Goal: Book appointment/travel/reservation

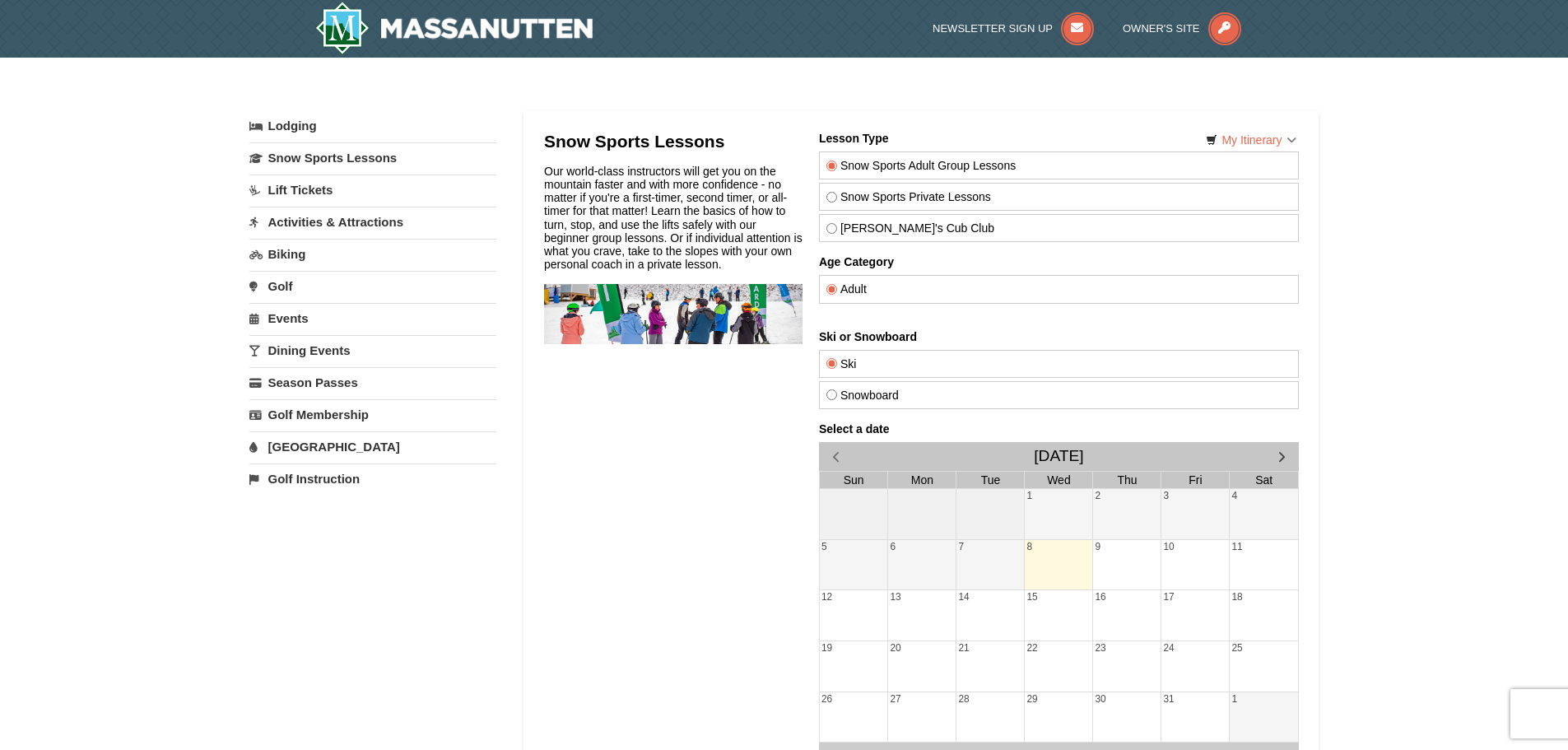
click at [923, 199] on label "Snow Sports Private Lessons" at bounding box center [1058, 197] width 465 height 14
click at [836, 199] on input "Snow Sports Private Lessons" at bounding box center [831, 197] width 11 height 11
radio input "true"
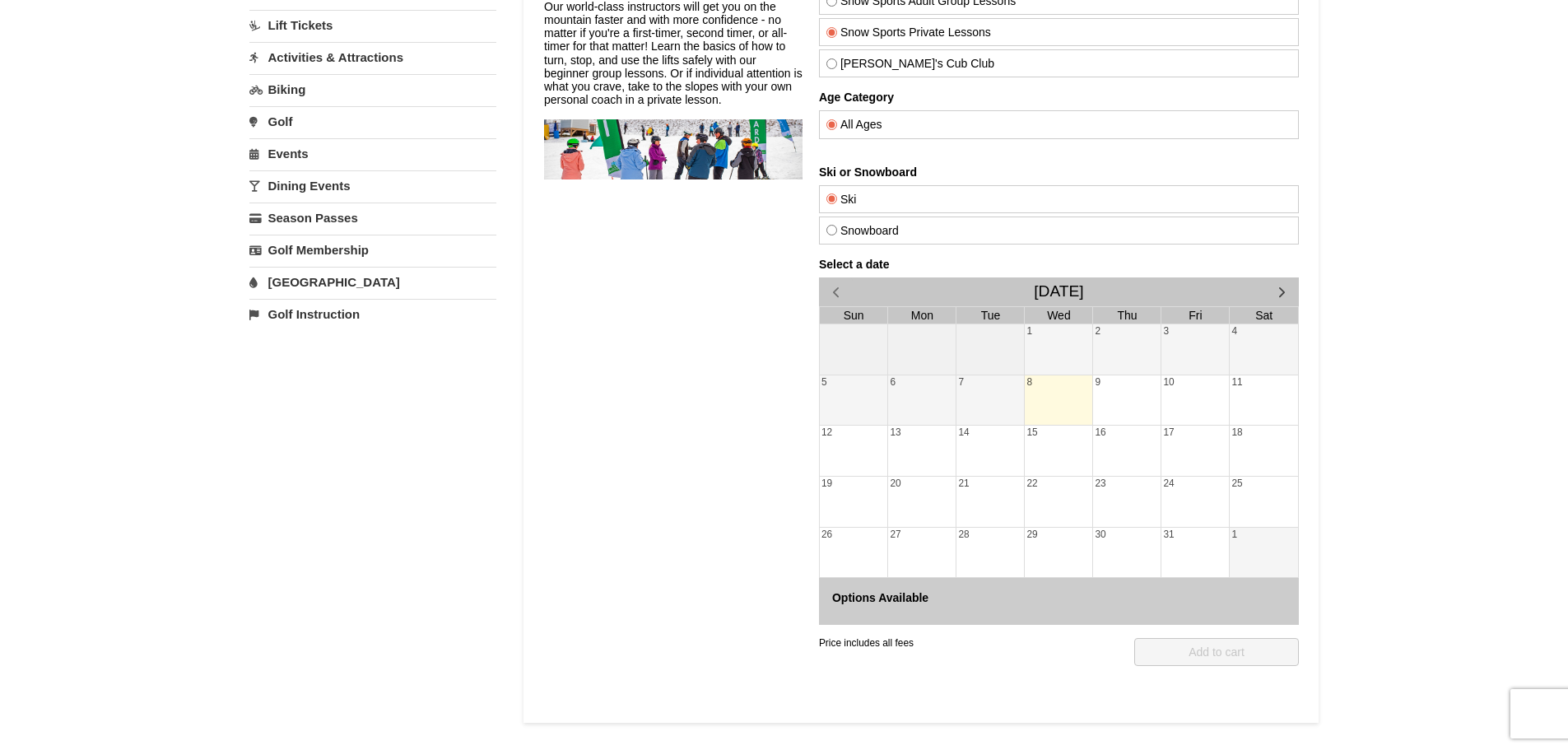
scroll to position [329, 0]
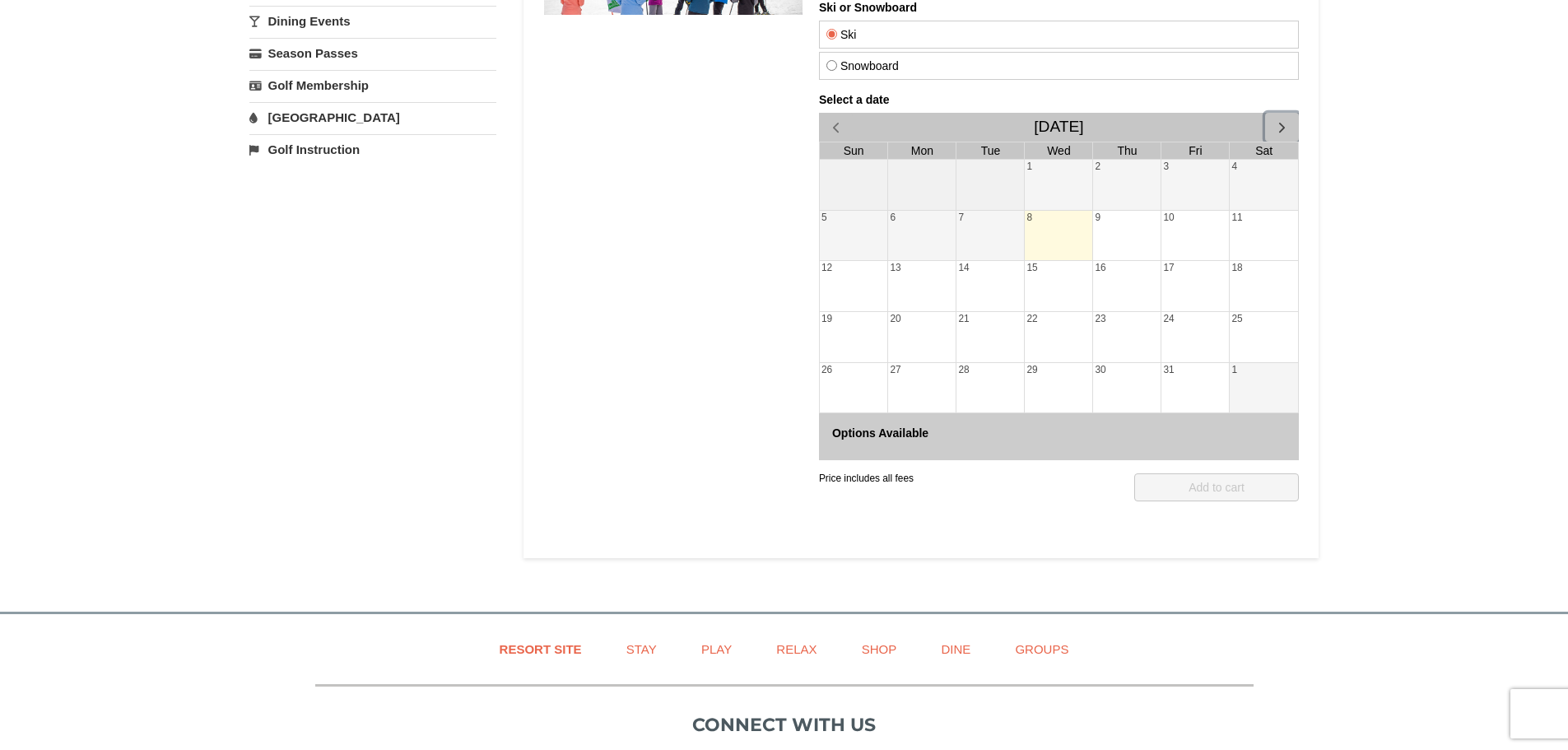
click at [1284, 126] on span "button" at bounding box center [1281, 127] width 17 height 17
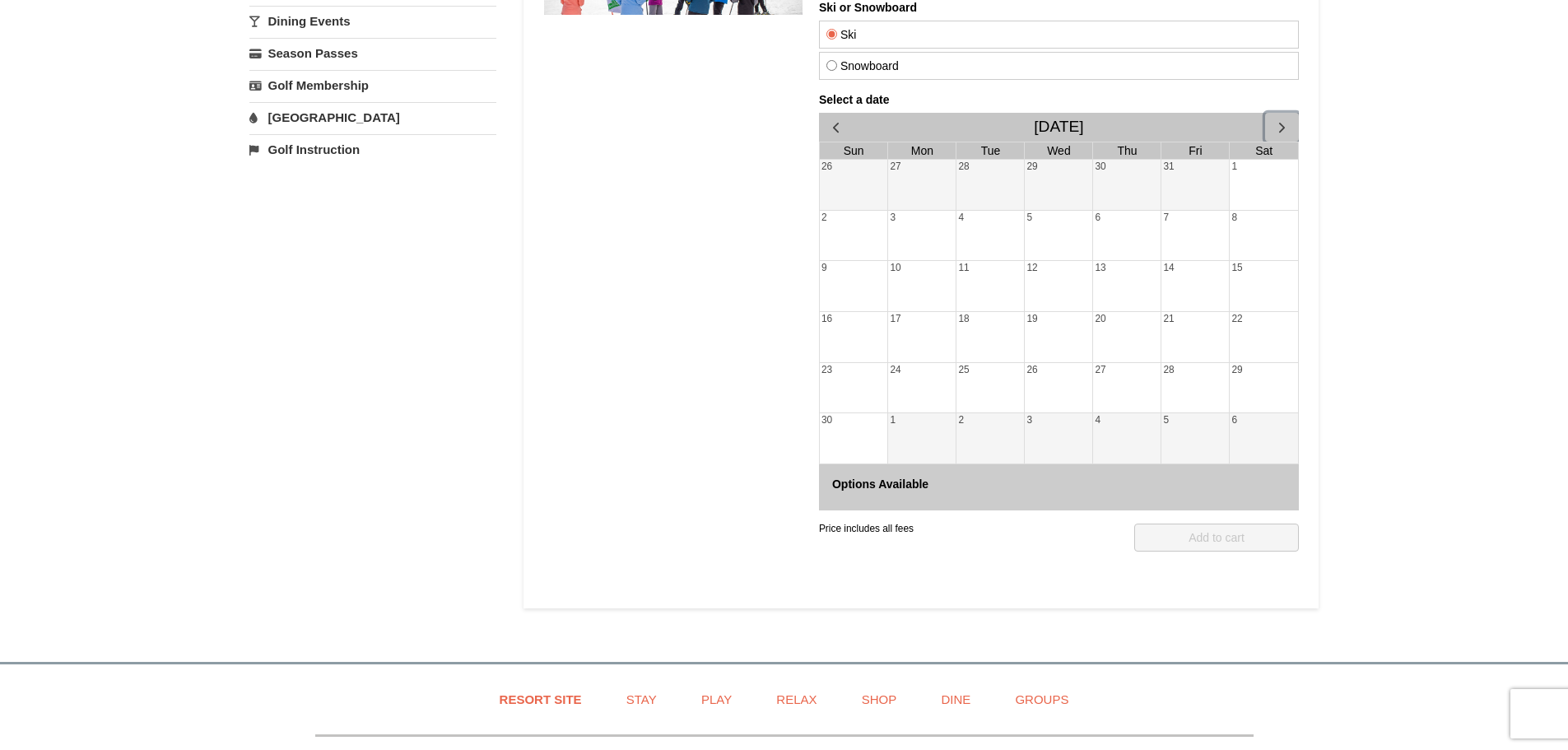
click at [1284, 126] on span "button" at bounding box center [1281, 127] width 17 height 17
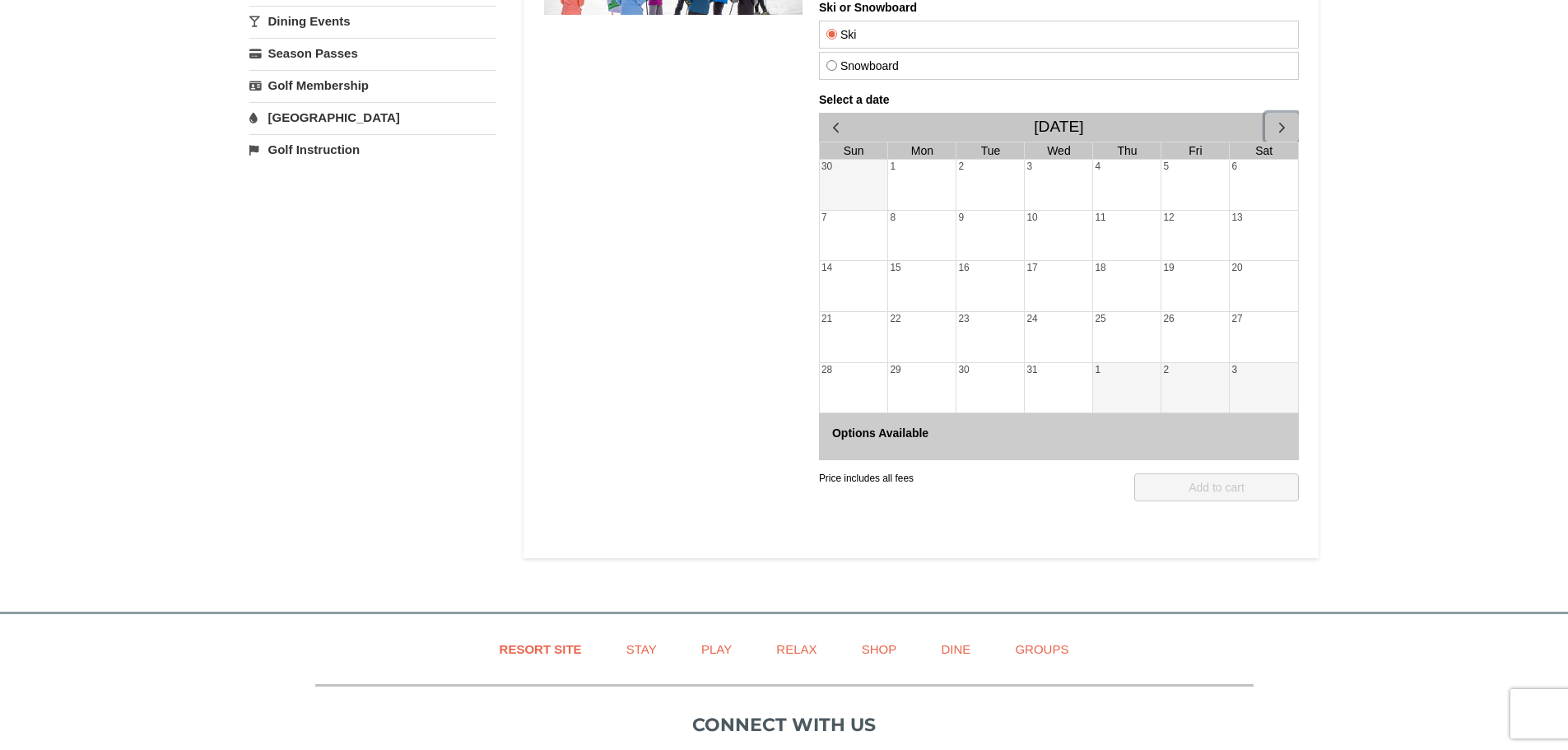
click at [916, 334] on div "22" at bounding box center [921, 337] width 68 height 50
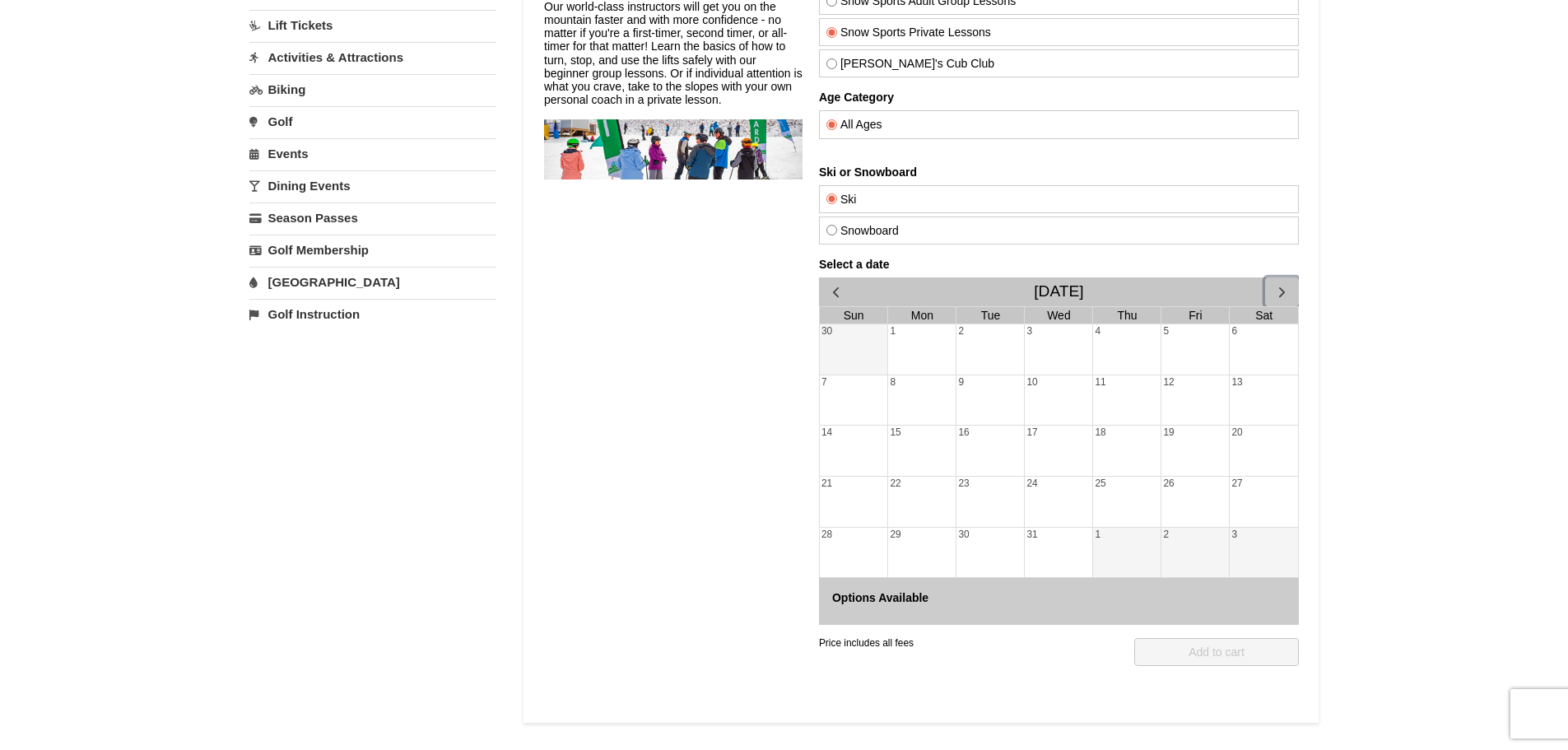
scroll to position [412, 0]
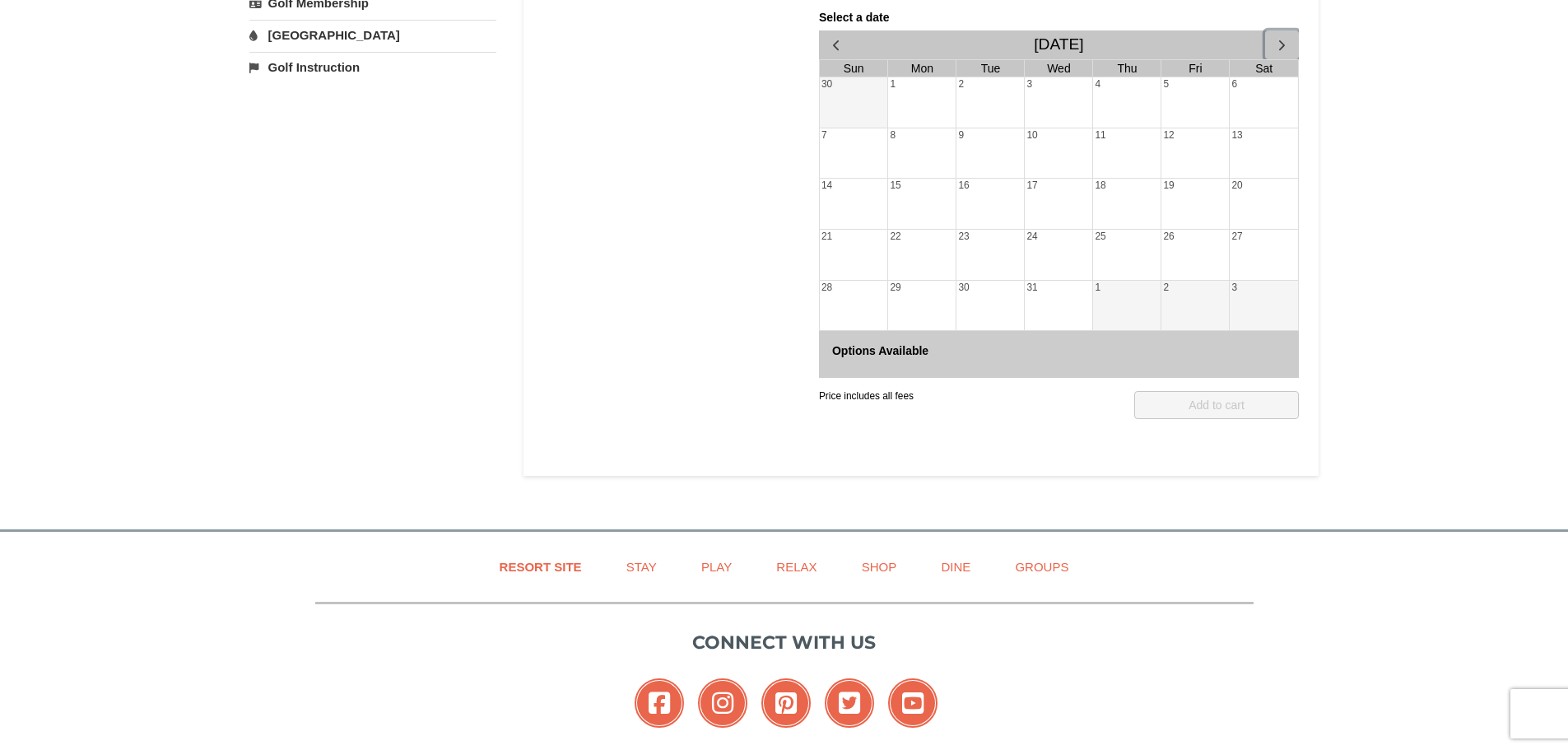
click at [1283, 42] on span "button" at bounding box center [1281, 44] width 17 height 17
click at [999, 207] on div "13" at bounding box center [989, 204] width 68 height 50
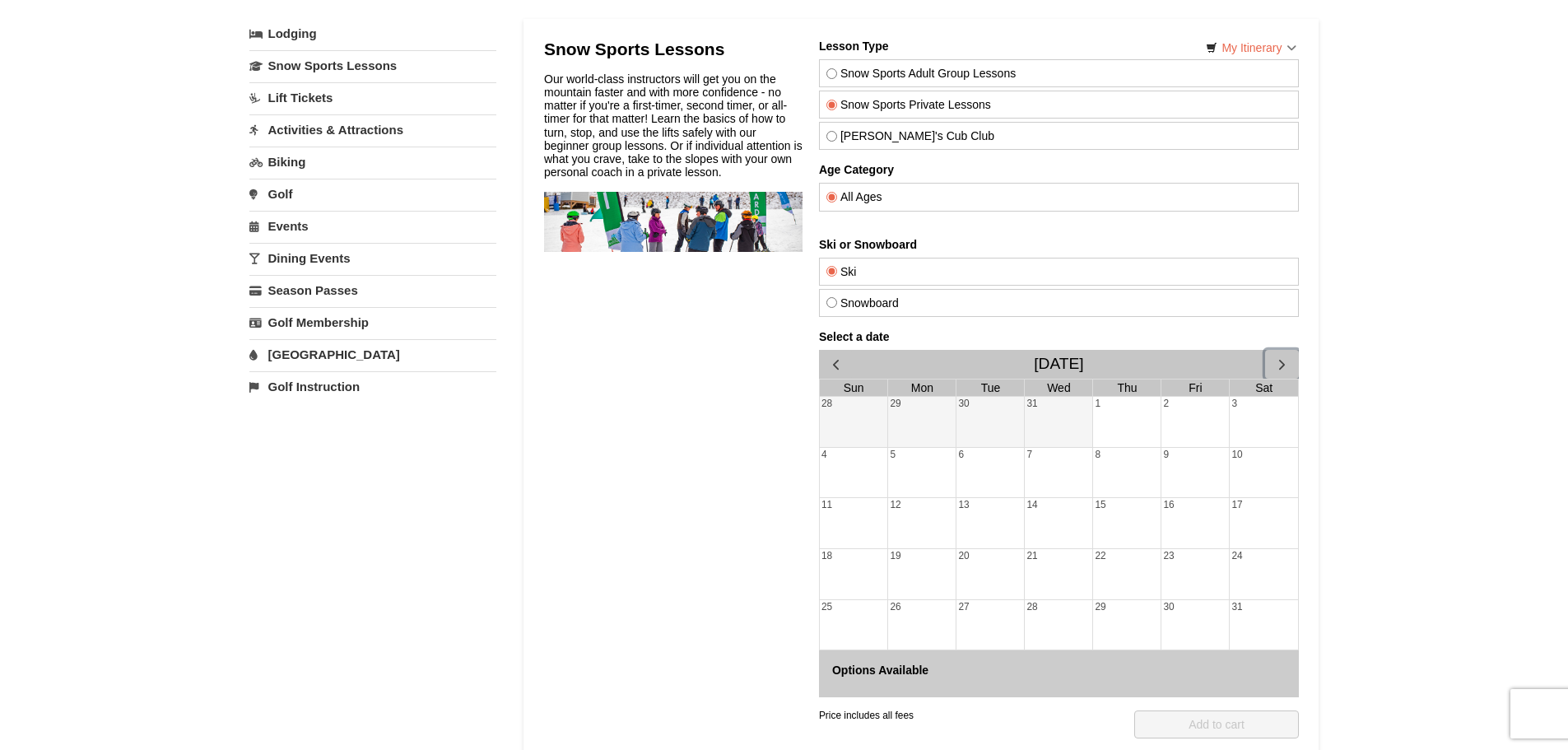
scroll to position [0, 0]
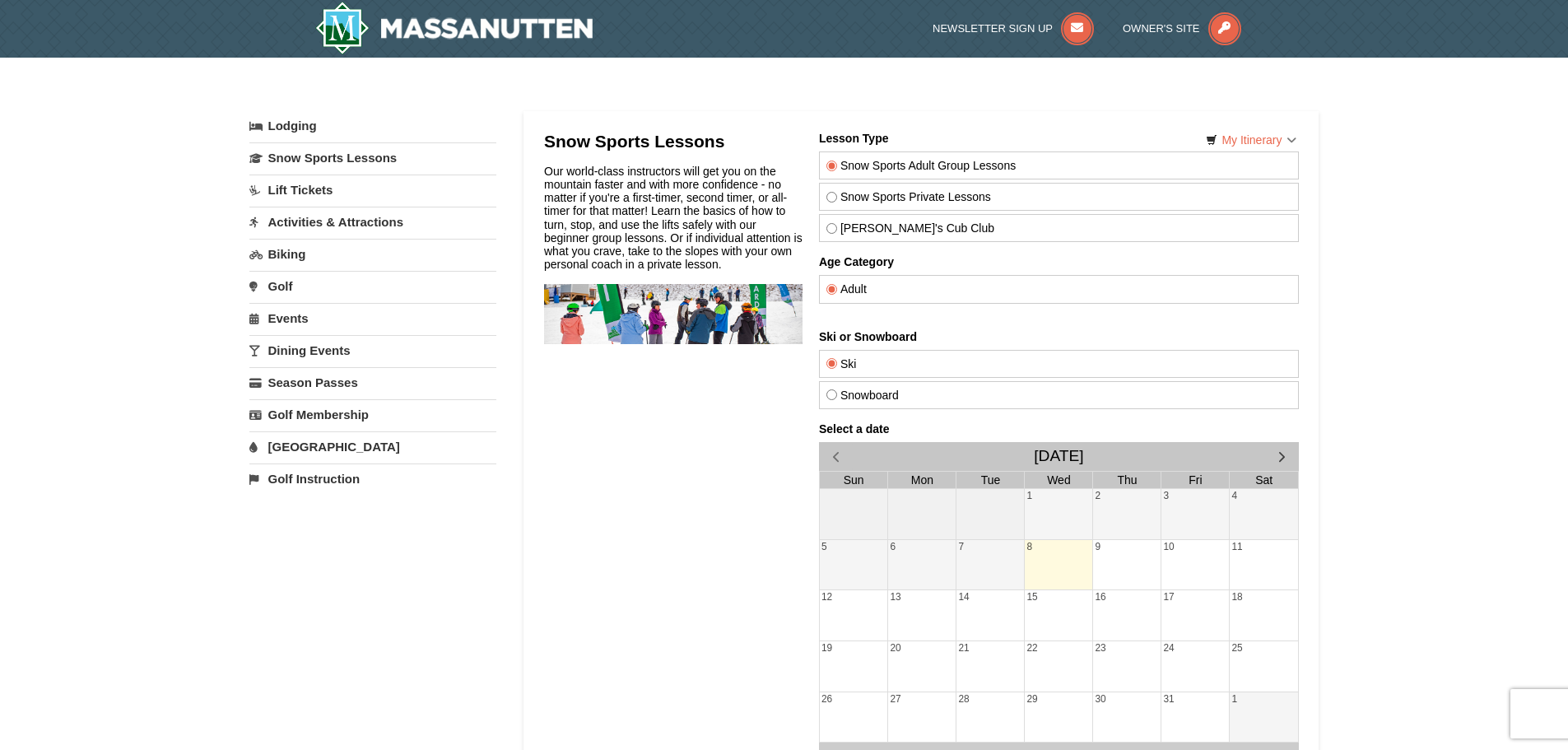
click at [845, 197] on label "Snow Sports Private Lessons" at bounding box center [1058, 197] width 465 height 14
click at [836, 197] on input "Snow Sports Private Lessons" at bounding box center [831, 197] width 11 height 11
radio input "true"
click at [1281, 457] on span "button" at bounding box center [1281, 456] width 17 height 17
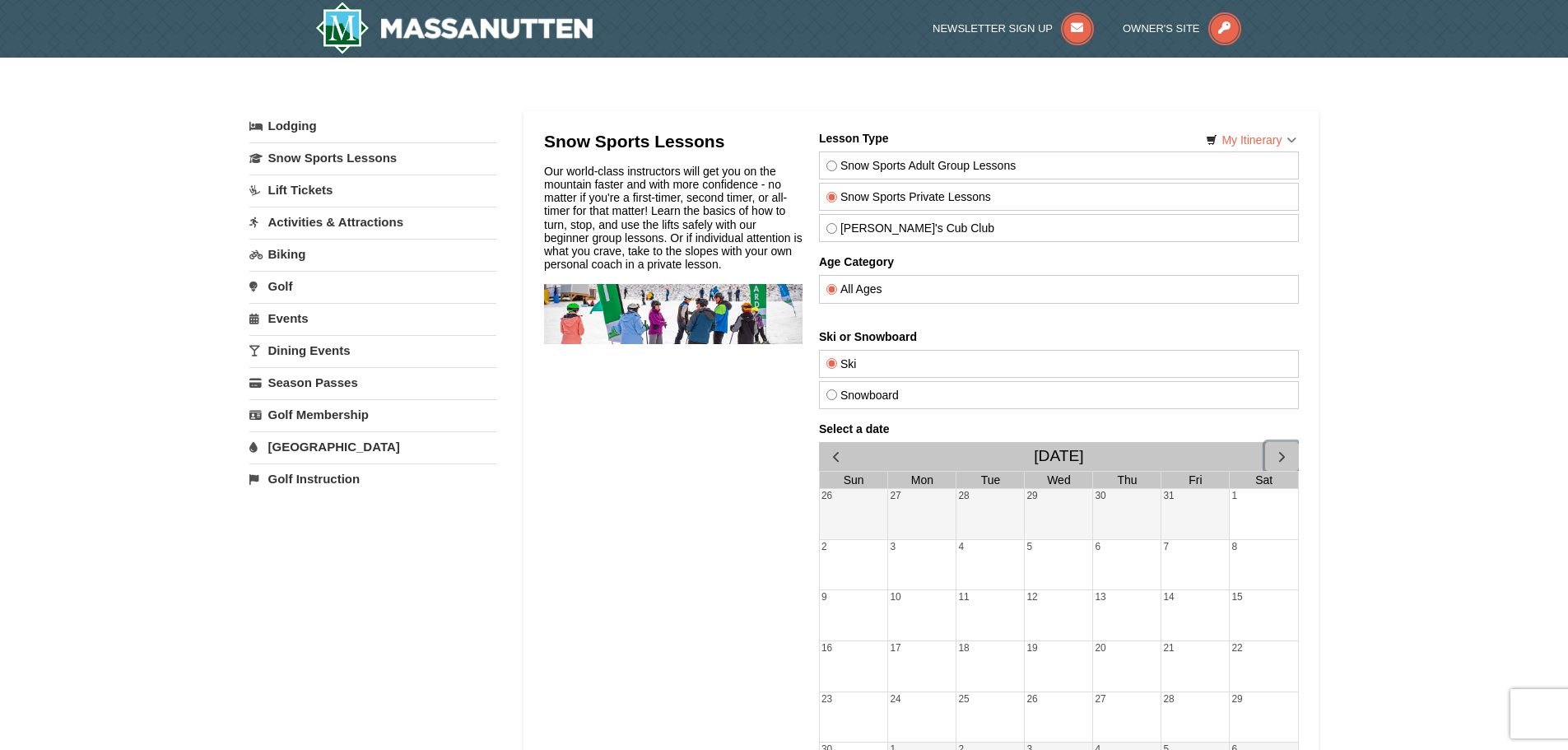
click at [1281, 457] on span "button" at bounding box center [1281, 456] width 17 height 17
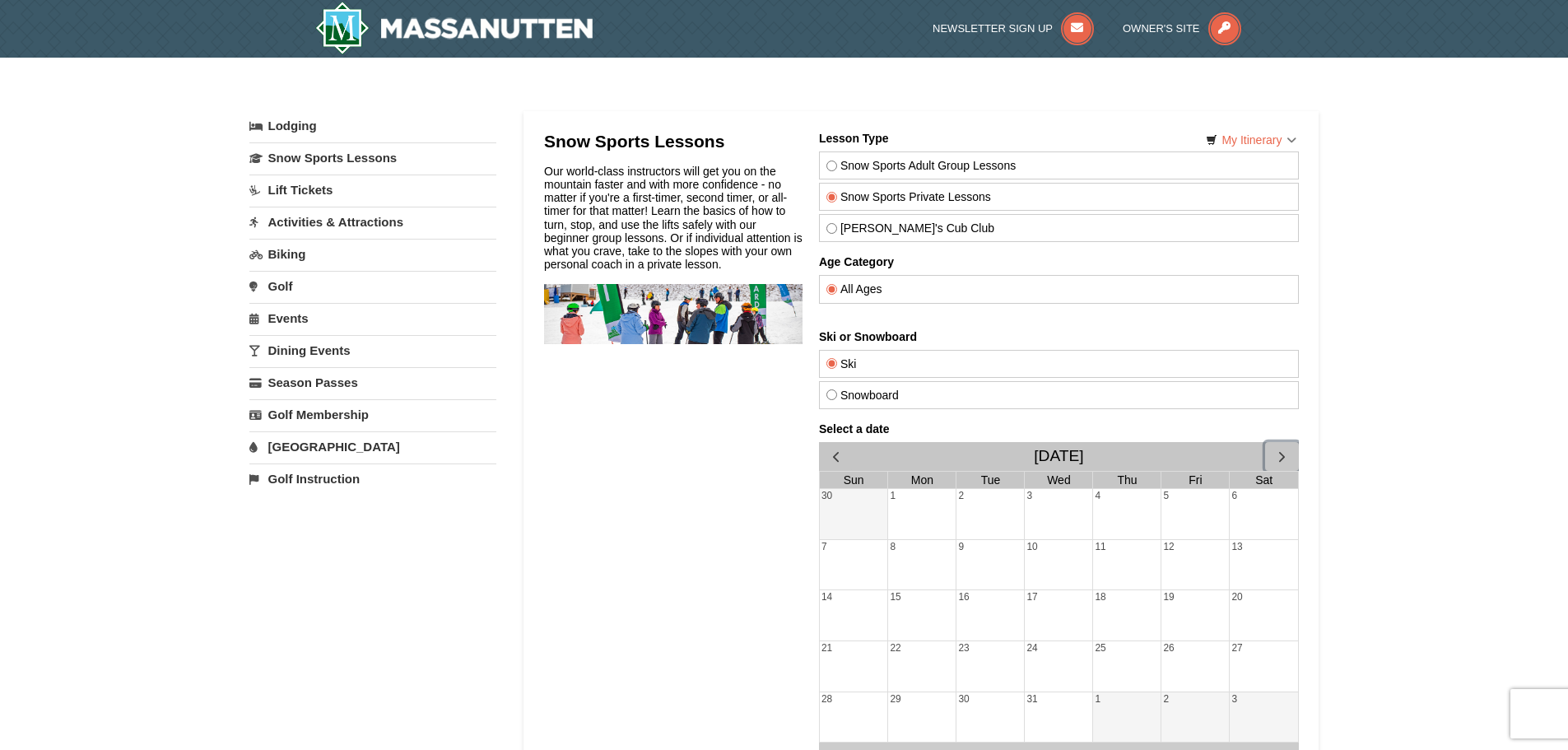
click at [921, 669] on div "22" at bounding box center [921, 667] width 68 height 50
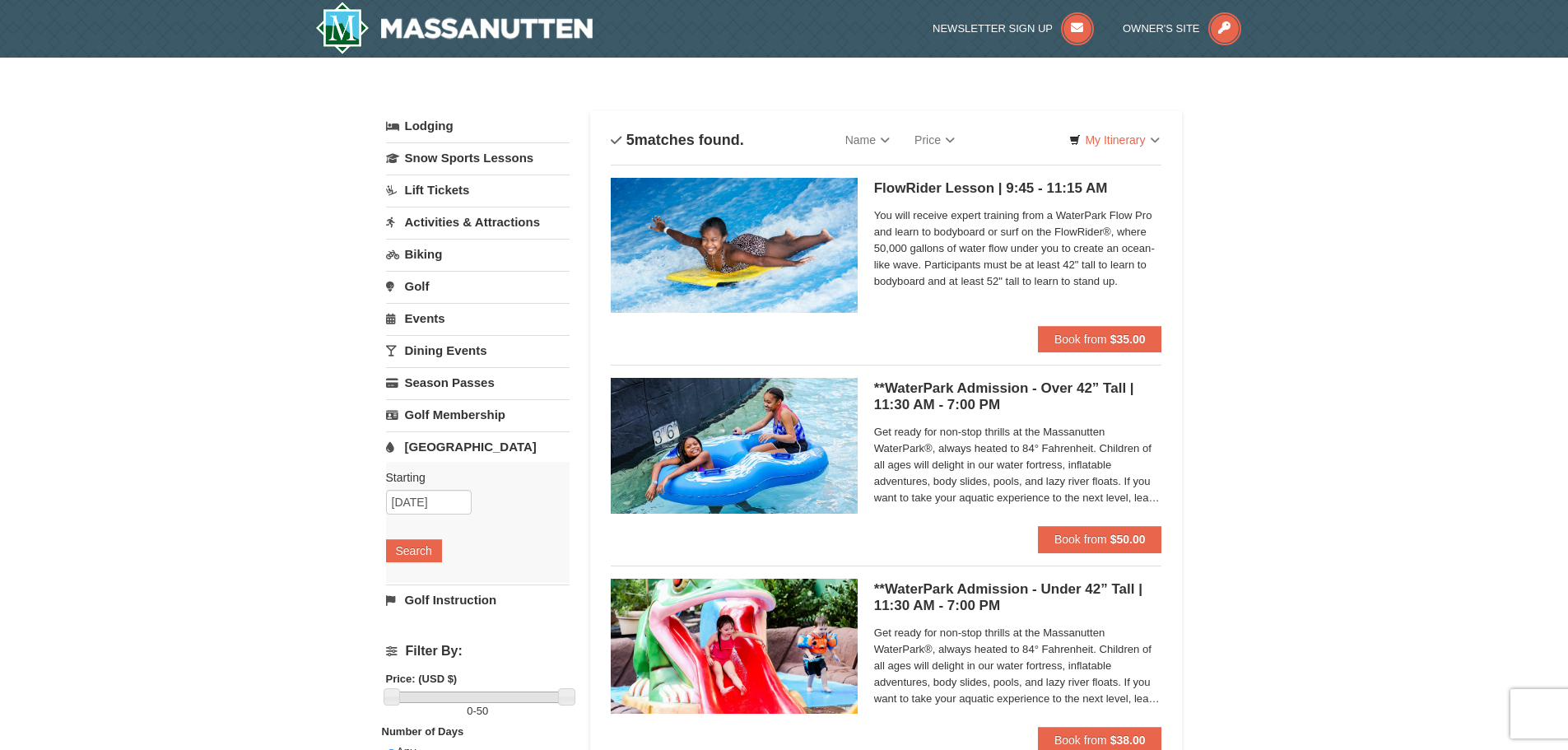
scroll to position [165, 0]
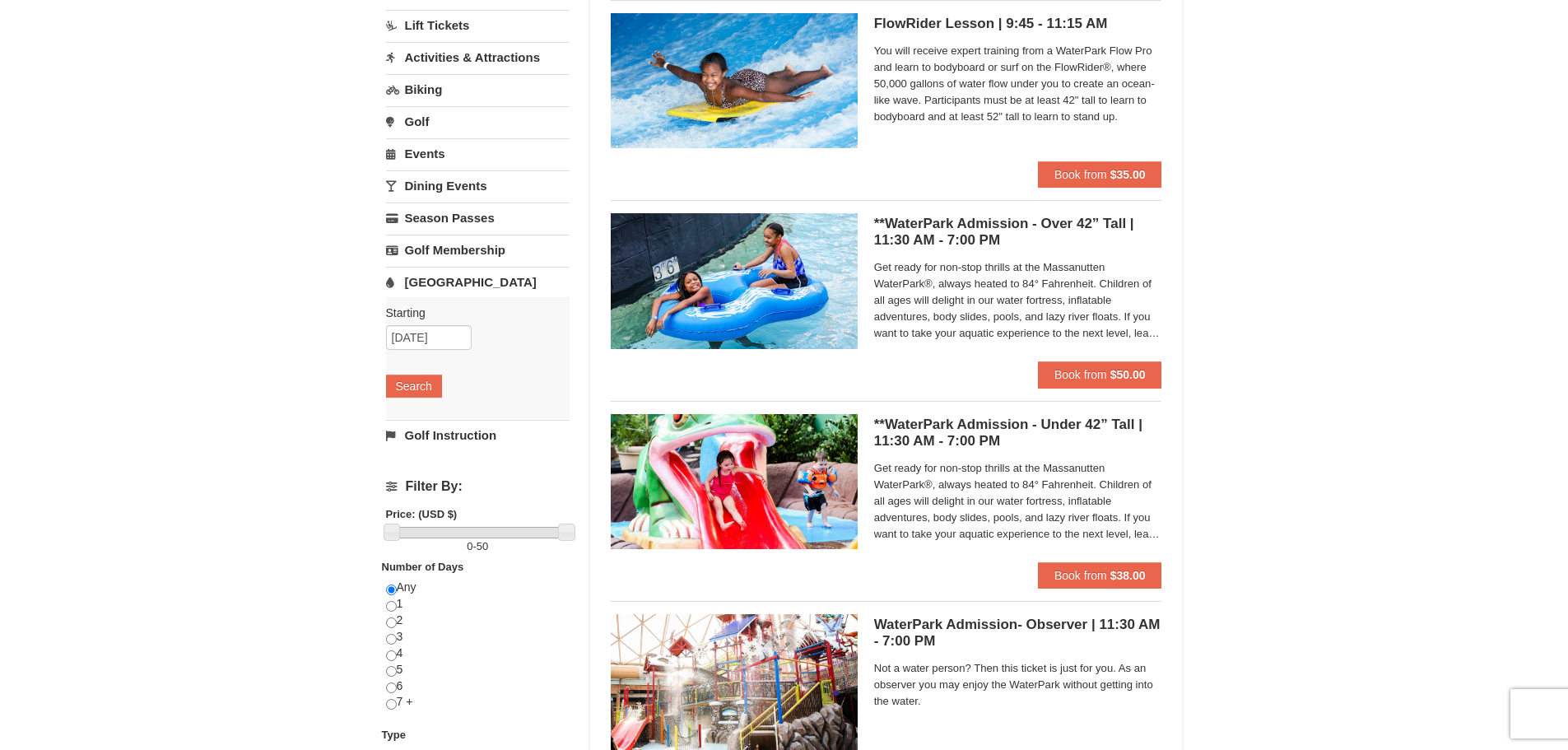
click at [1019, 323] on span "Get ready for non-stop thrills at the Massanutten WaterPark®, always heated to …" at bounding box center [1018, 300] width 288 height 82
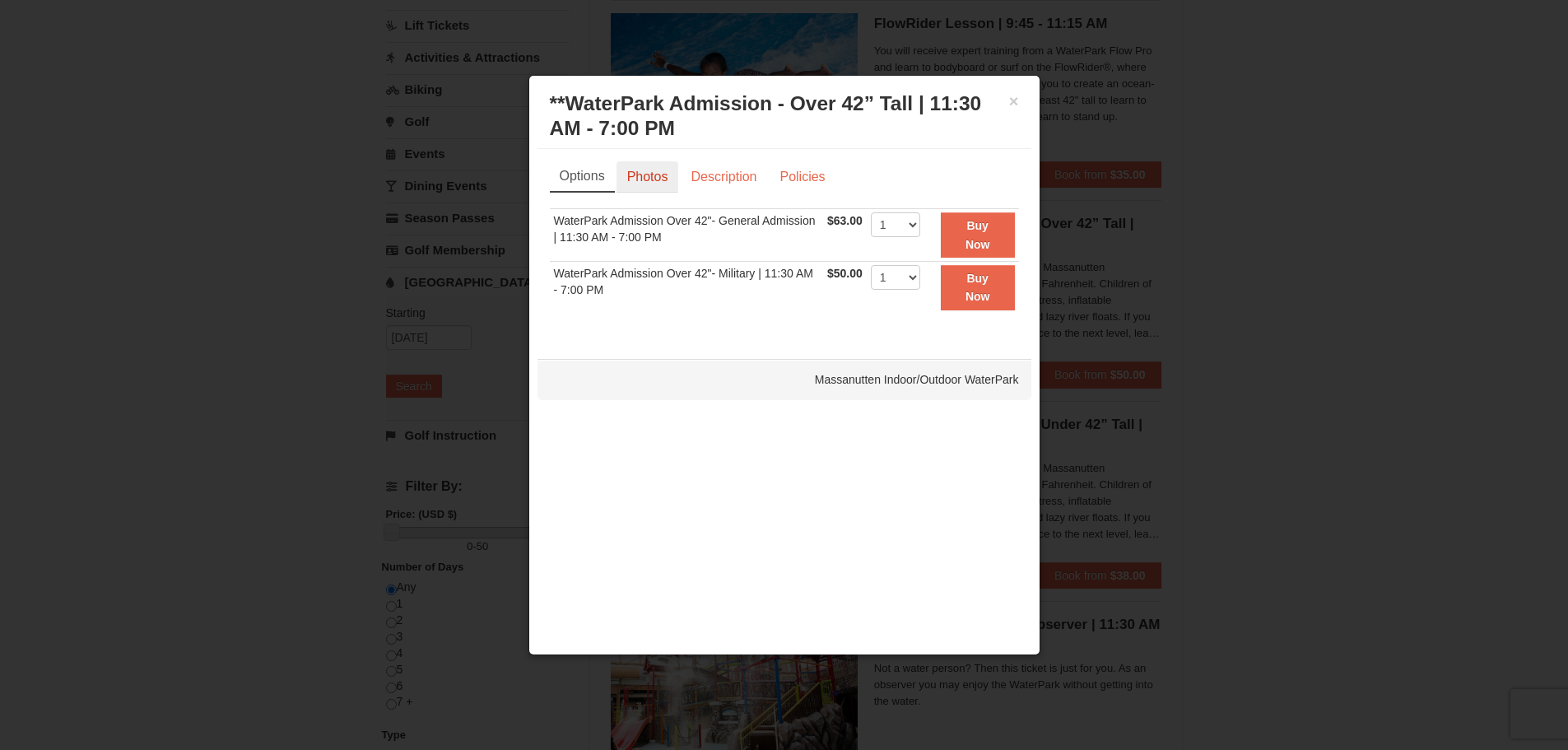
click at [634, 176] on link "Photos" at bounding box center [647, 177] width 62 height 32
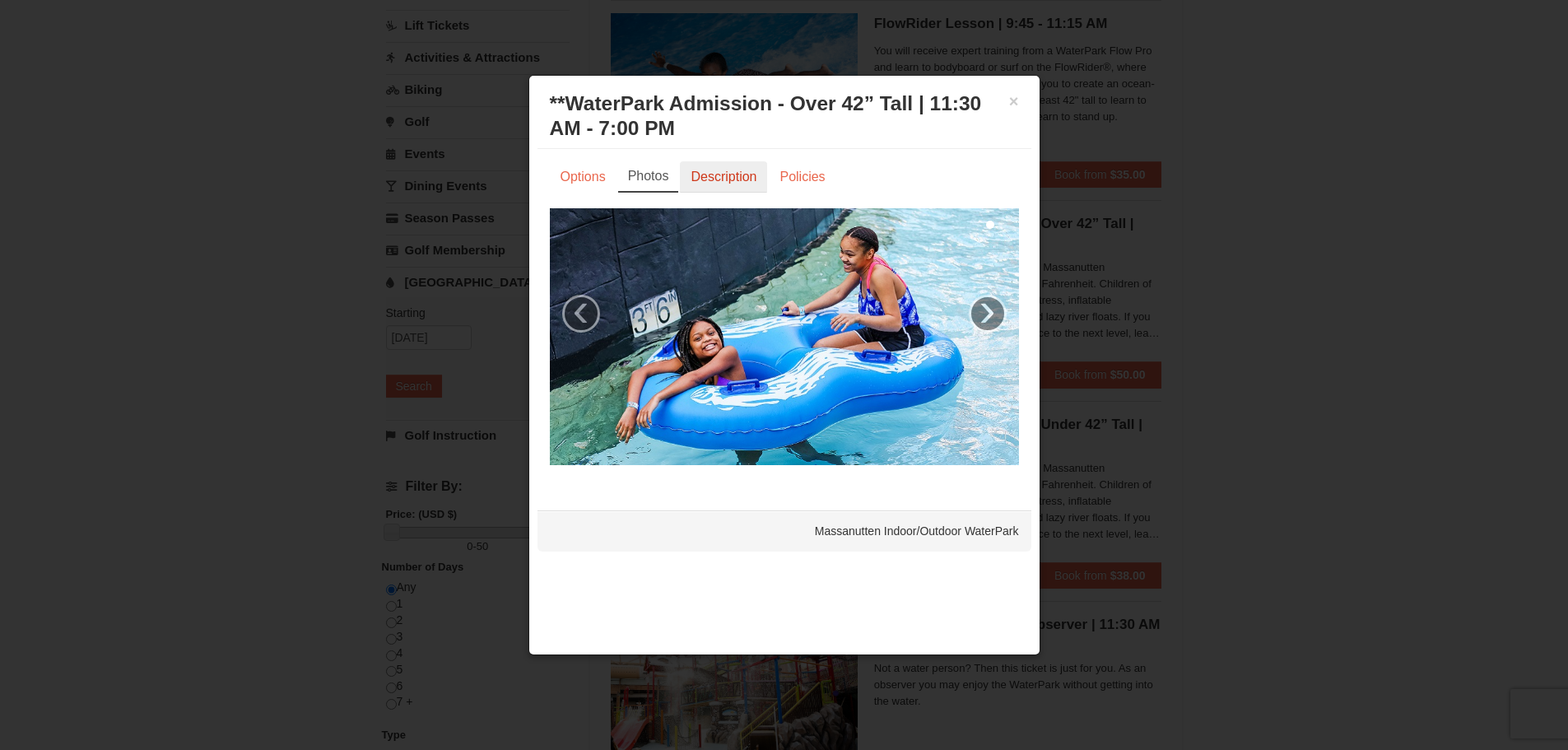
click at [700, 179] on link "Description" at bounding box center [724, 177] width 87 height 32
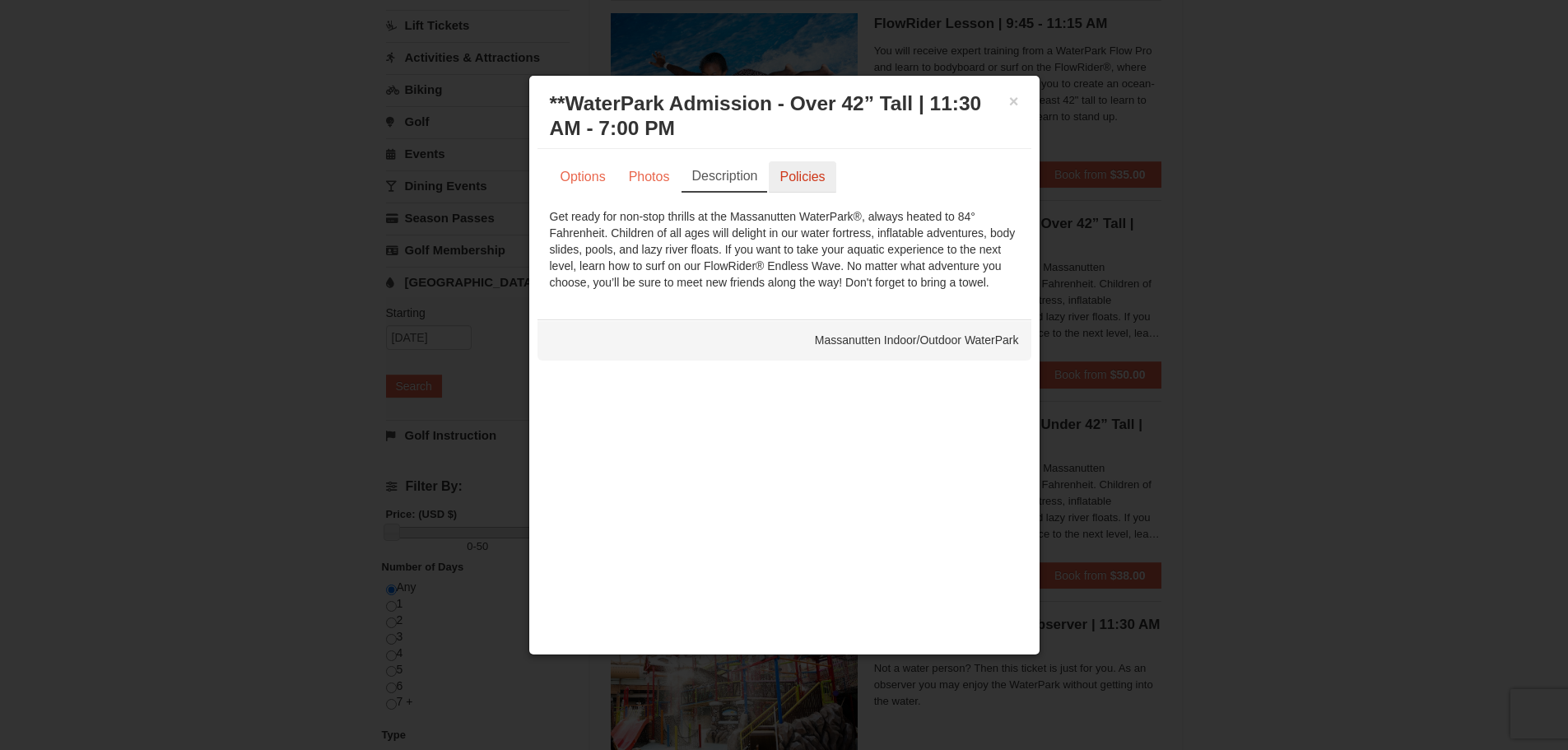
click at [804, 175] on link "Policies" at bounding box center [802, 177] width 67 height 32
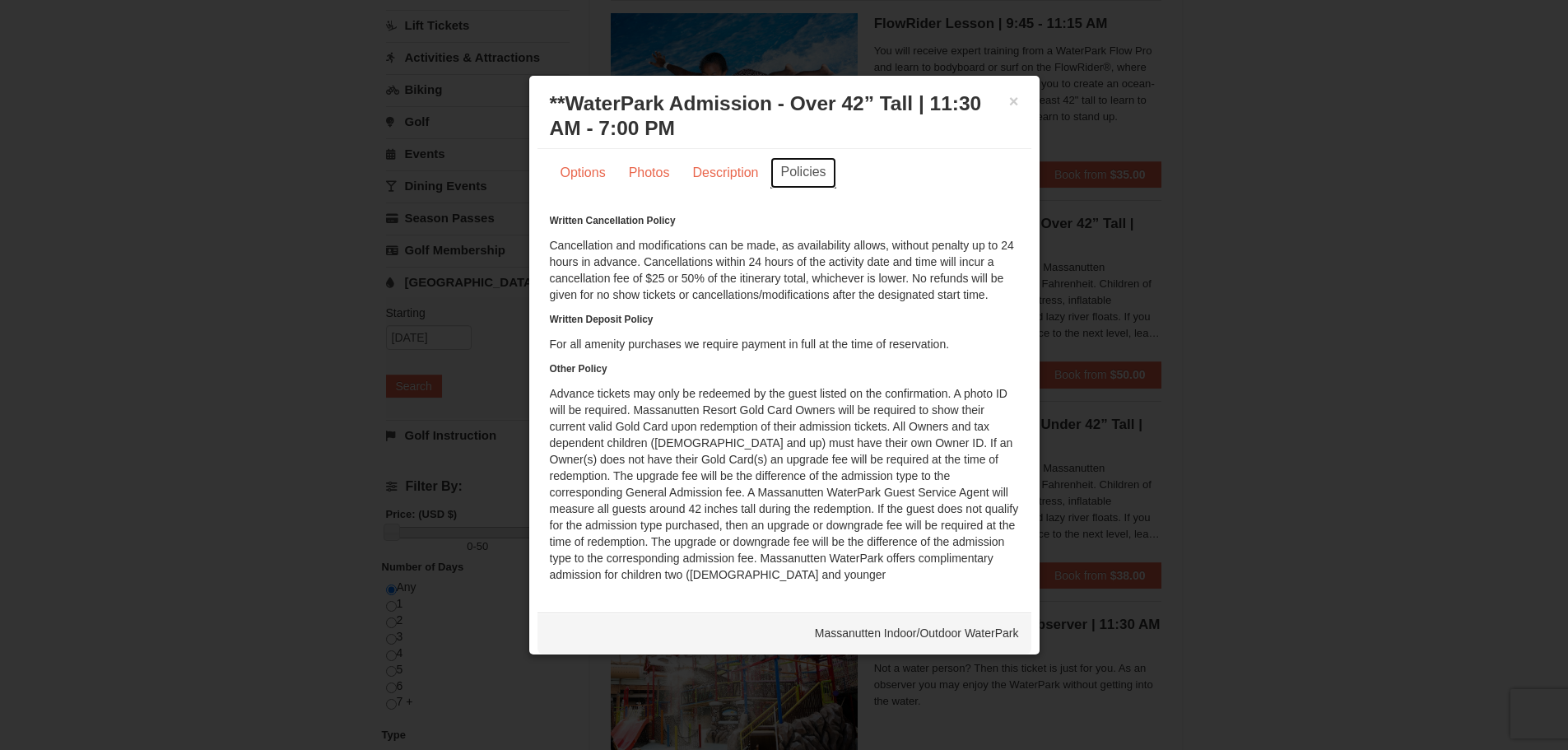
scroll to position [6, 0]
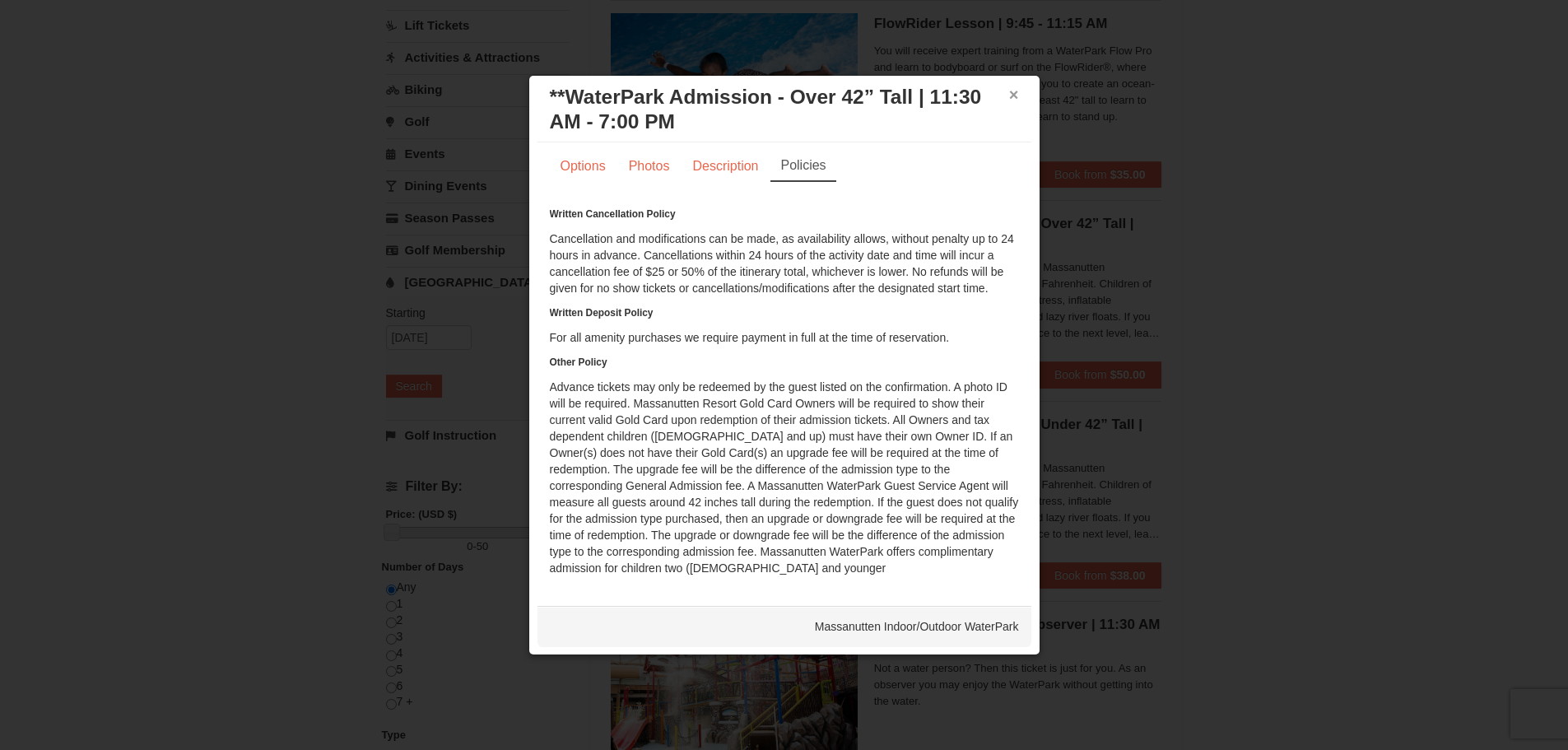
click at [1009, 94] on button "×" at bounding box center [1014, 95] width 10 height 16
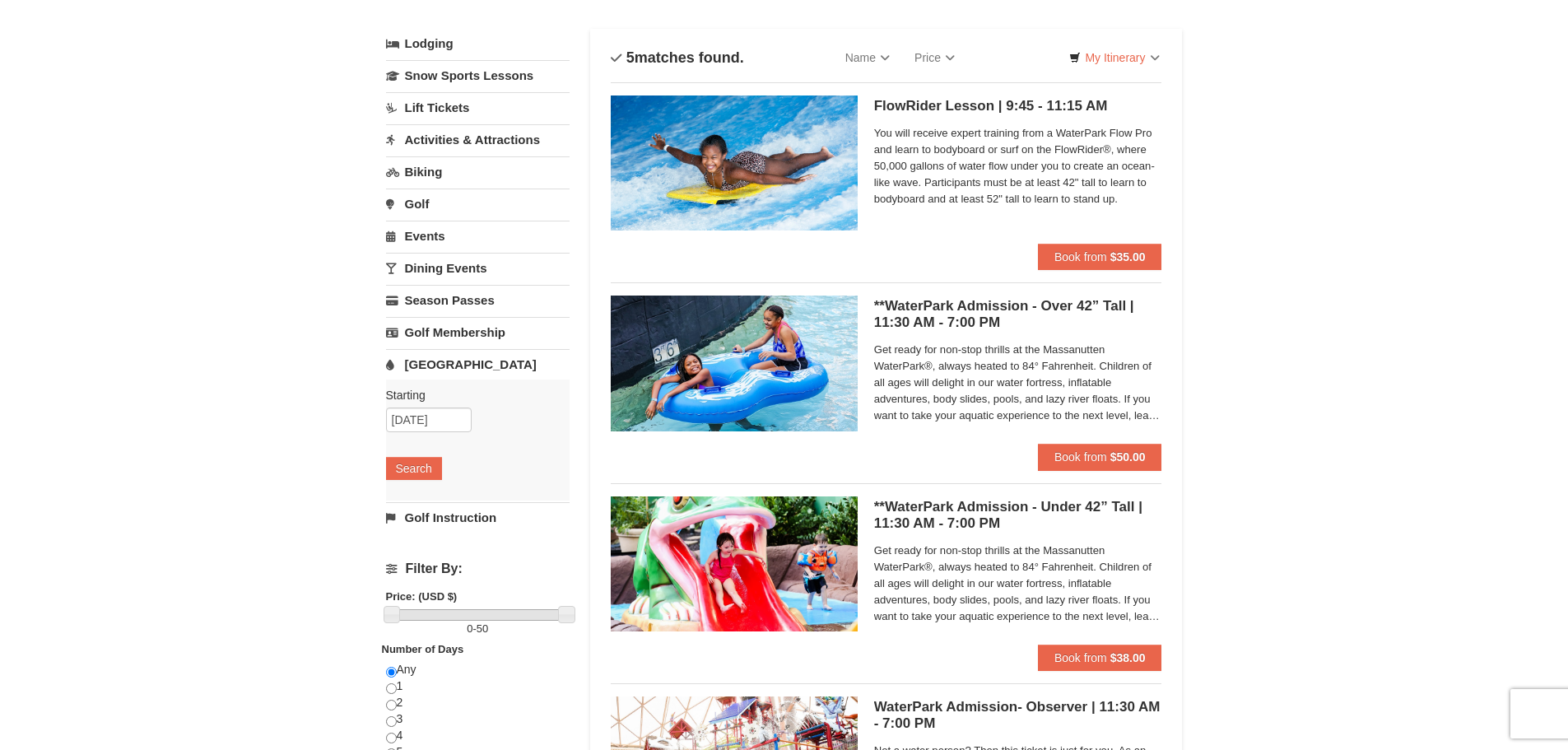
scroll to position [0, 0]
